Goal: Task Accomplishment & Management: Use online tool/utility

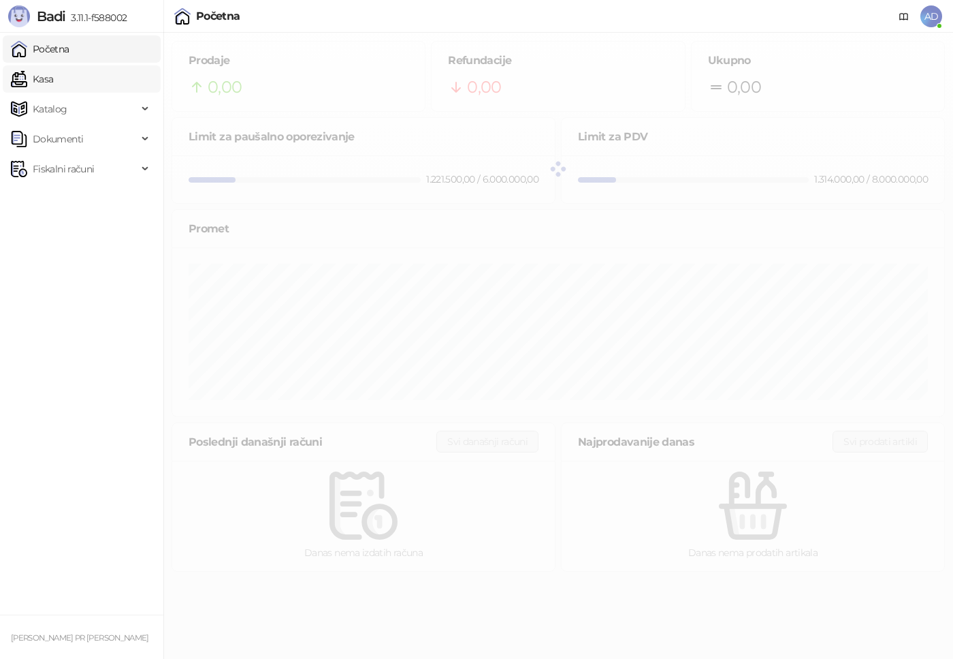
click at [53, 81] on link "Kasa" at bounding box center [32, 78] width 42 height 27
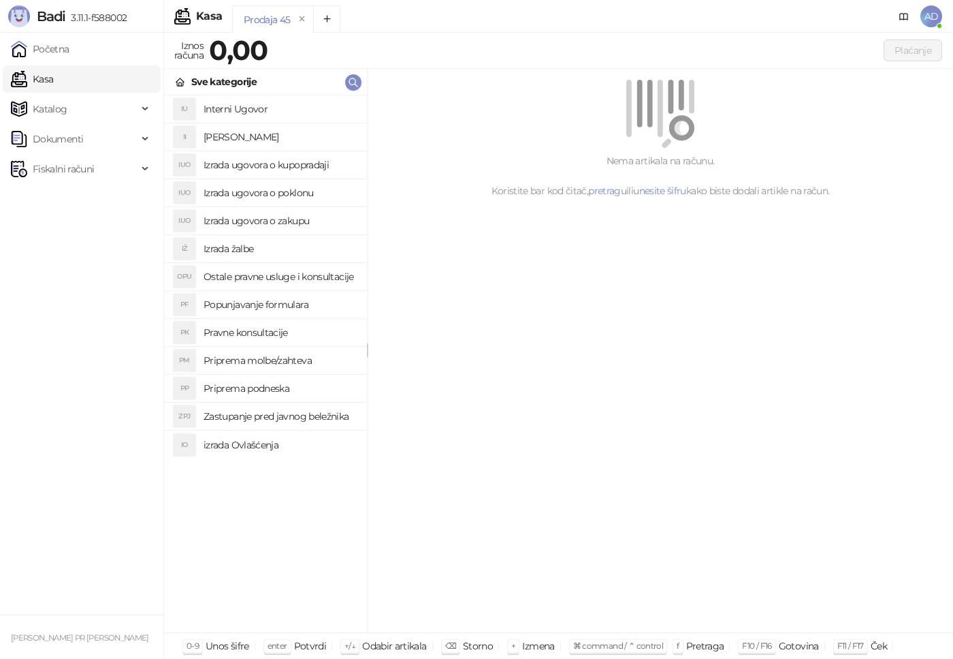
click at [225, 306] on h4 "Popunjavanje formulara" at bounding box center [280, 305] width 153 height 22
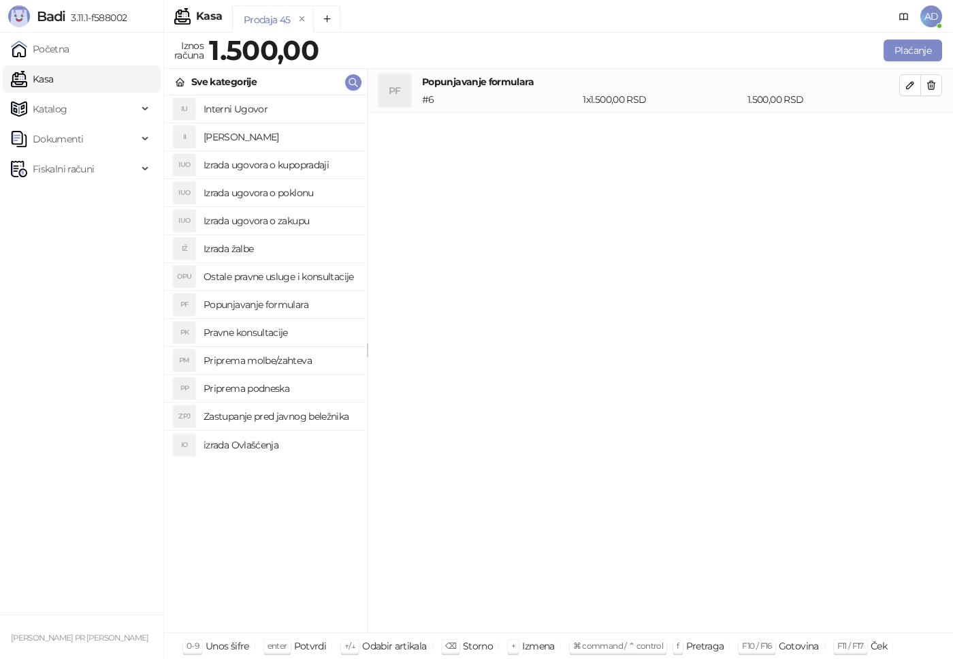
click at [225, 306] on h4 "Popunjavanje formulara" at bounding box center [280, 305] width 153 height 22
click at [244, 333] on h4 "Pravne konsultacije" at bounding box center [280, 332] width 153 height 22
click at [288, 305] on h4 "Popunjavanje formulara" at bounding box center [280, 305] width 153 height 22
click at [290, 306] on h4 "Popunjavanje formulara" at bounding box center [280, 305] width 153 height 22
click at [263, 281] on h4 "Ostale pravne usluge i konsultacije" at bounding box center [280, 277] width 153 height 22
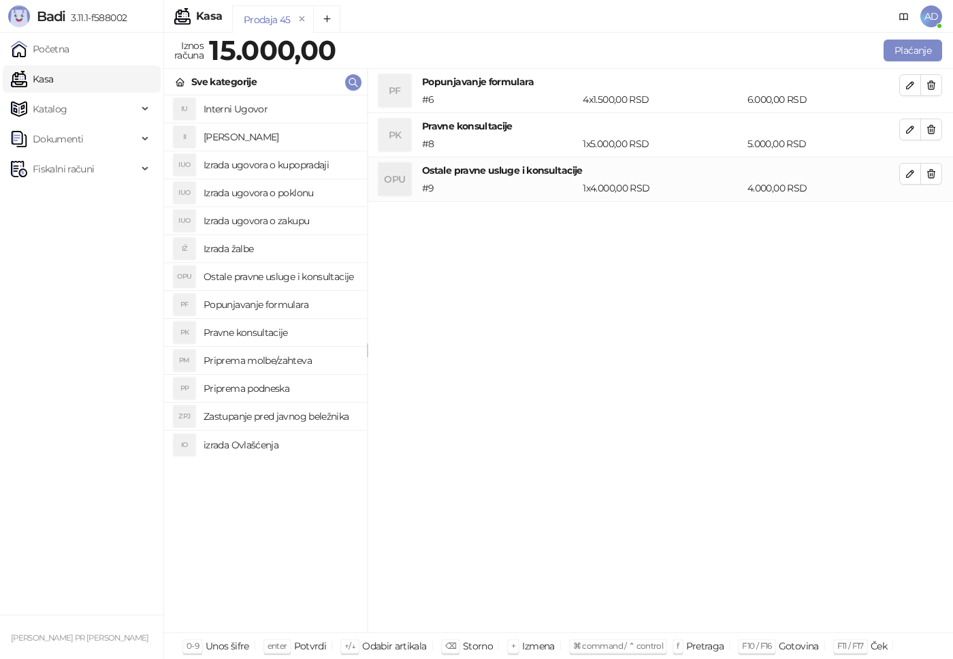
click at [283, 277] on h4 "Ostale pravne usluge i konsultacije" at bounding box center [280, 277] width 153 height 22
click at [909, 52] on button "Plaćanje" at bounding box center [913, 51] width 59 height 22
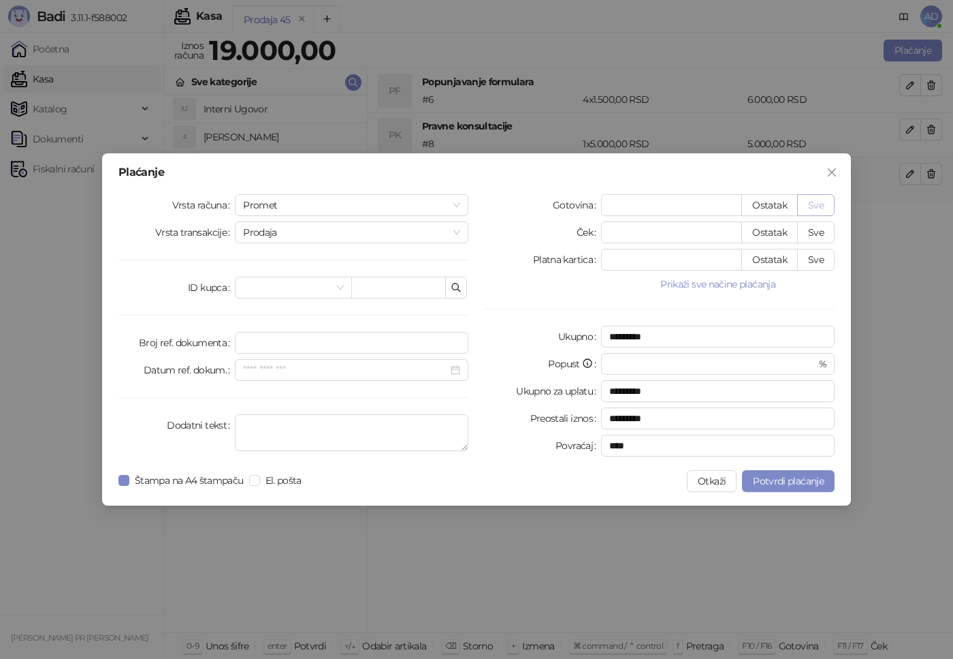
click at [819, 200] on button "Sve" at bounding box center [815, 205] width 37 height 22
type input "*****"
type input "****"
click at [808, 475] on span "Potvrdi plaćanje" at bounding box center [788, 481] width 71 height 12
